Goal: Information Seeking & Learning: Learn about a topic

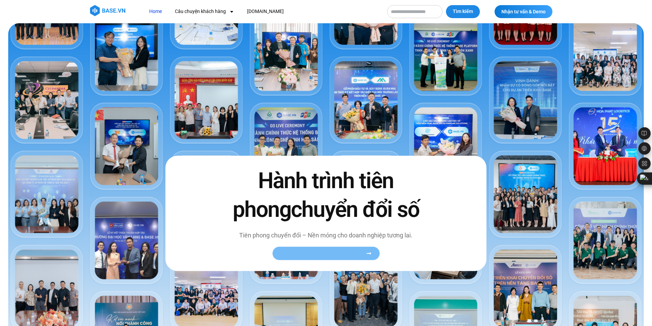
click at [360, 254] on span "Xem toàn bộ câu chuyện khách hàng" at bounding box center [323, 253] width 84 height 5
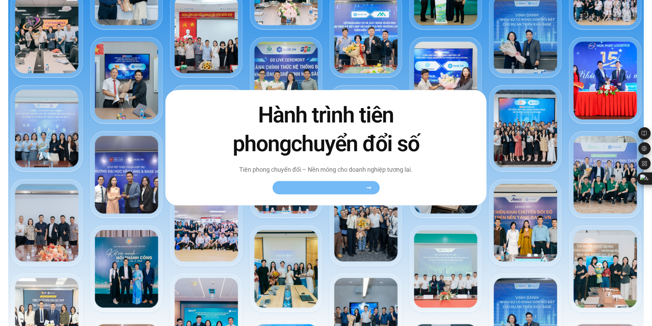
scroll to position [68, 0]
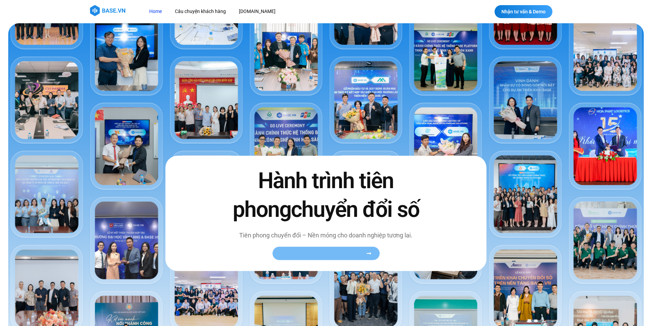
click at [345, 256] on span "Xem toàn bộ câu chuyện khách hàng" at bounding box center [323, 253] width 84 height 5
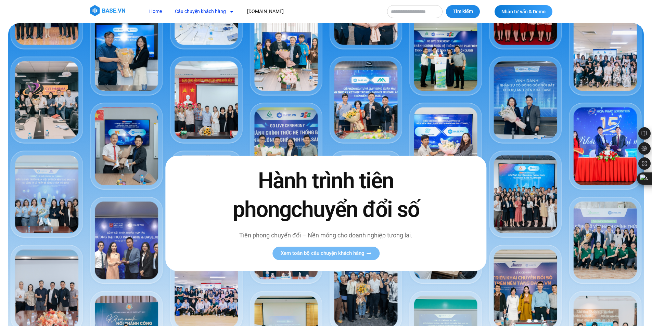
click at [218, 12] on link "Câu chuyện khách hàng" at bounding box center [204, 11] width 69 height 13
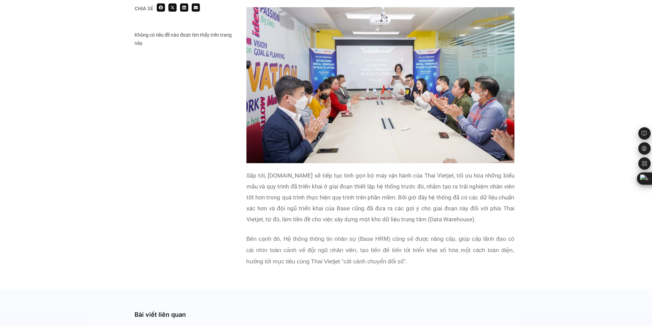
scroll to position [1301, 0]
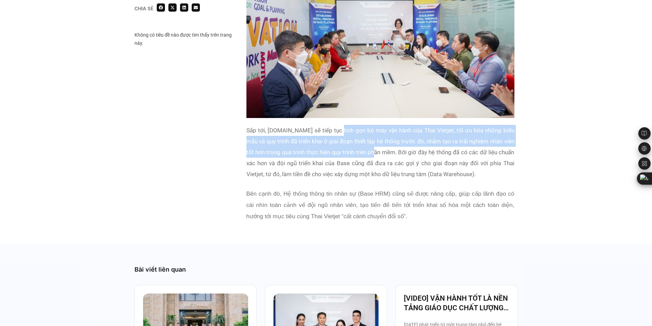
drag, startPoint x: 335, startPoint y: 128, endPoint x: 378, endPoint y: 153, distance: 49.9
click at [378, 153] on p "Sắp tới, Base.vn sẽ tiếp tục tinh gọn bộ máy vận hành của Thai Vietjet, tối ưu …" at bounding box center [380, 152] width 268 height 55
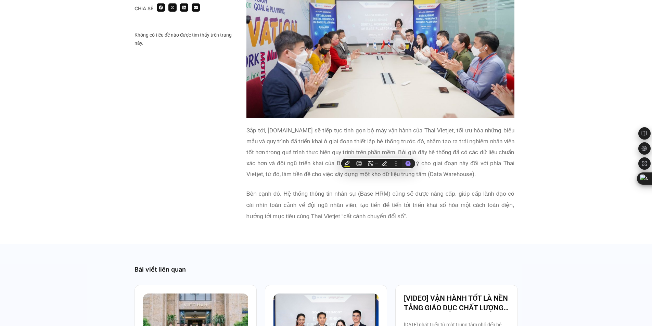
click at [431, 152] on p "Sắp tới, Base.vn sẽ tiếp tục tinh gọn bộ máy vận hành của Thai Vietjet, tối ưu …" at bounding box center [380, 152] width 268 height 55
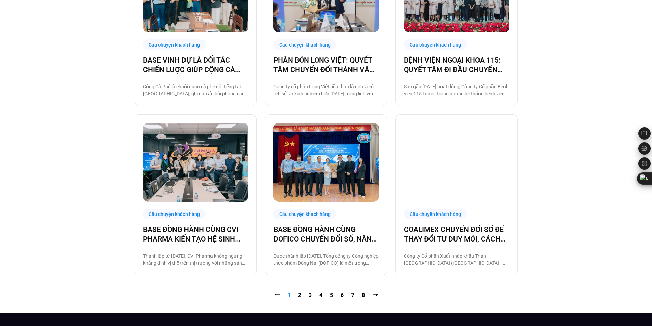
scroll to position [650, 0]
